Goal: Transaction & Acquisition: Purchase product/service

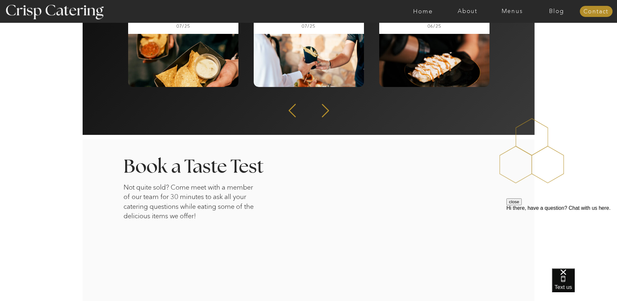
scroll to position [1008, 0]
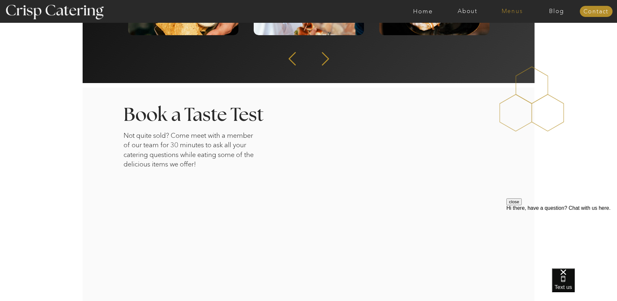
click at [507, 12] on nav "Menus" at bounding box center [512, 11] width 45 height 7
click at [504, 38] on nav "Winter (Sep-Feb)" at bounding box center [511, 38] width 53 height 6
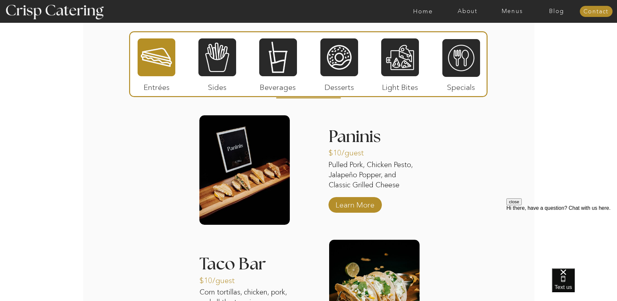
scroll to position [781, 0]
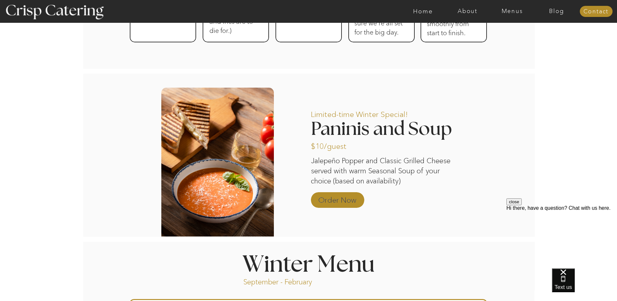
click at [334, 199] on p "Order Now" at bounding box center [337, 198] width 43 height 19
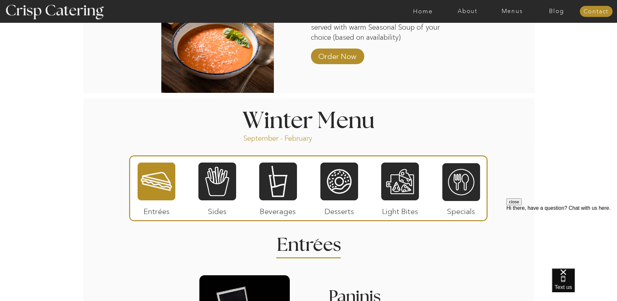
scroll to position [635, 0]
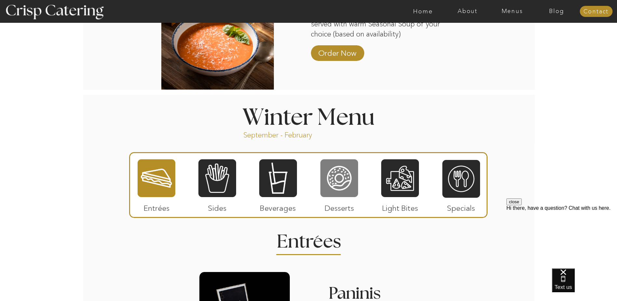
click at [346, 181] on div at bounding box center [339, 177] width 38 height 39
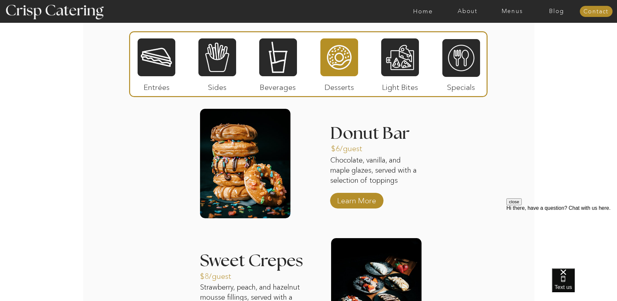
scroll to position [797, 0]
